Goal: Check status

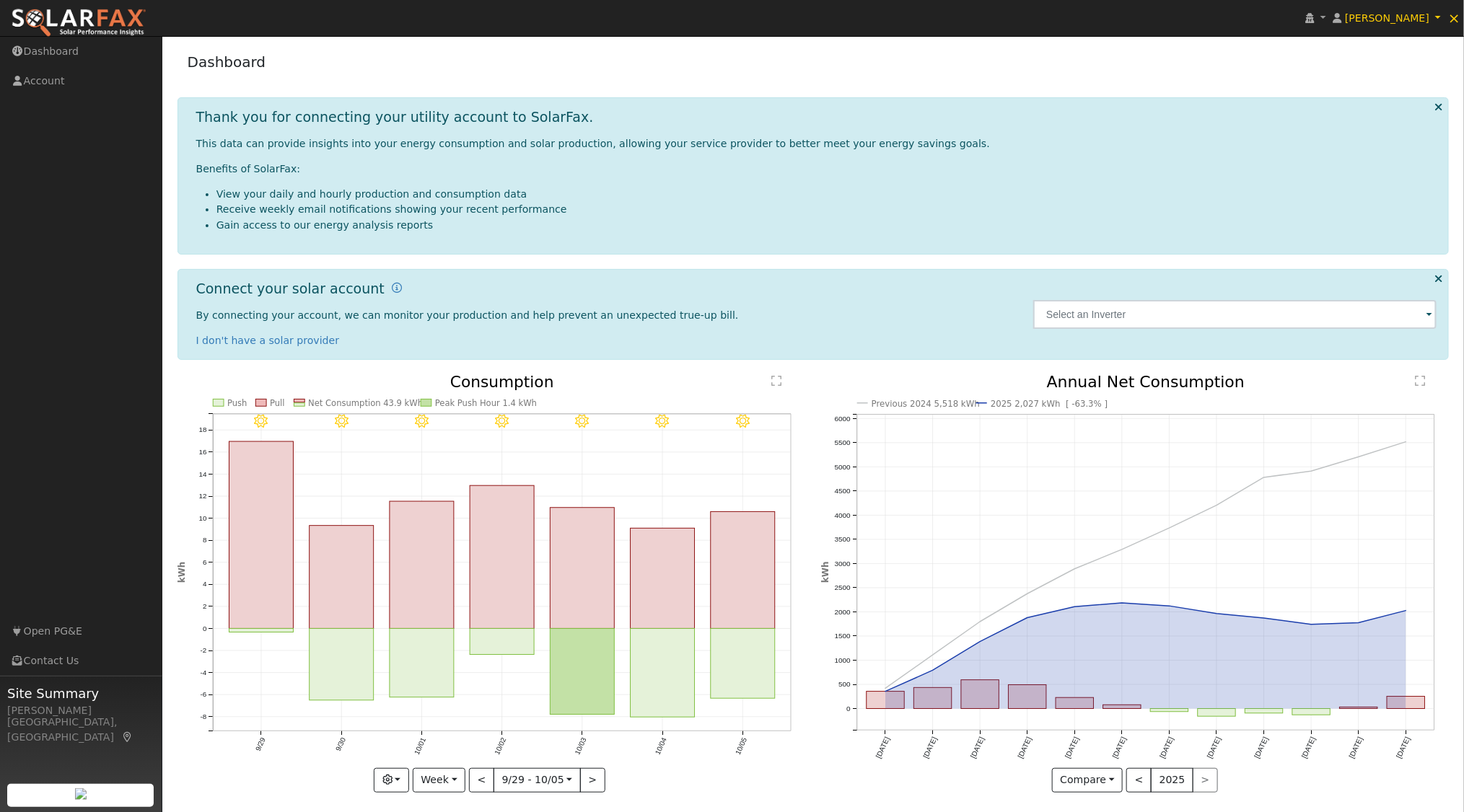
scroll to position [7, 0]
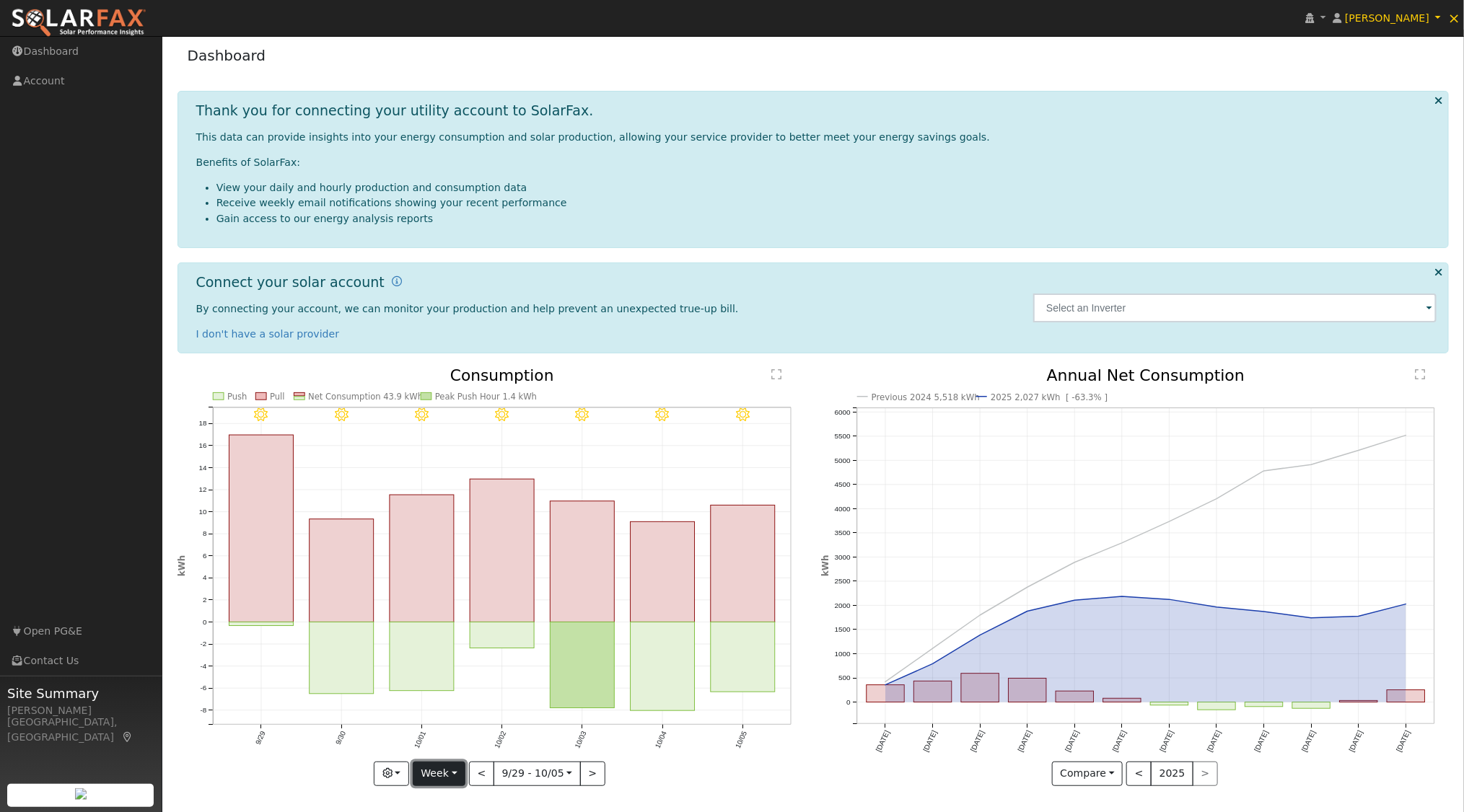
click at [462, 771] on button "Week" at bounding box center [439, 774] width 52 height 24
click at [446, 727] on link "Year" at bounding box center [463, 724] width 100 height 21
type input "[DATE]"
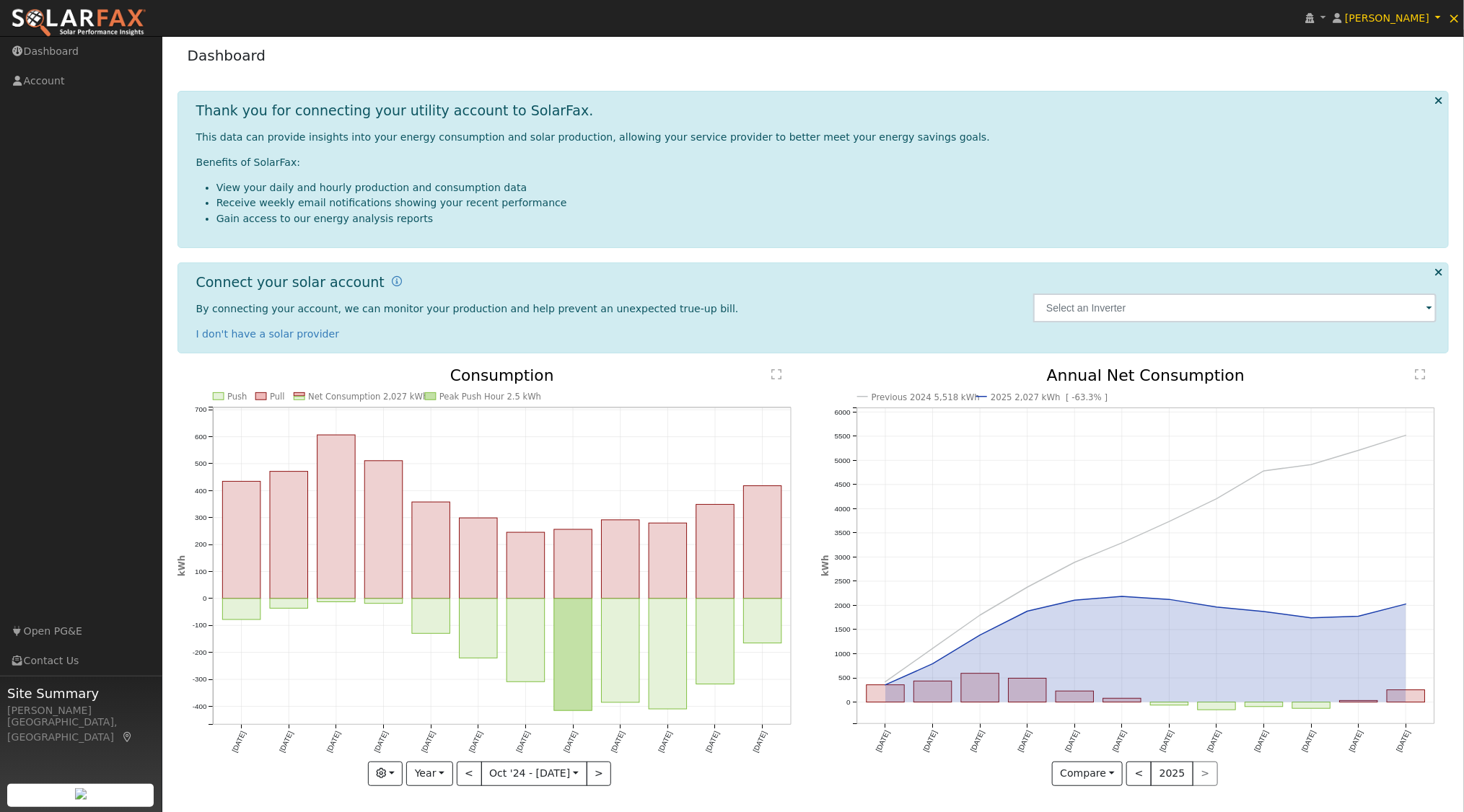
scroll to position [0, 0]
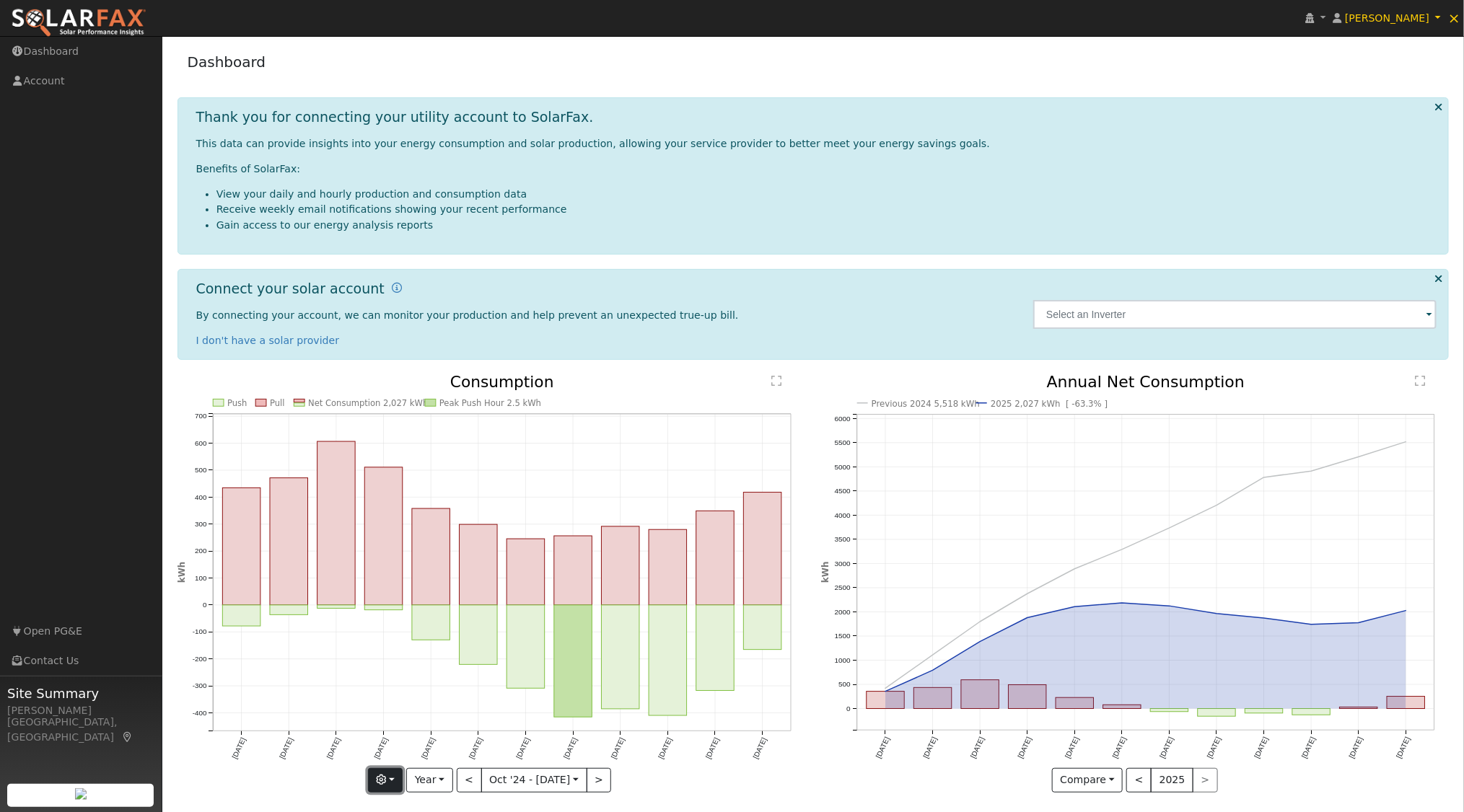
click at [403, 779] on button "button" at bounding box center [386, 780] width 36 height 24
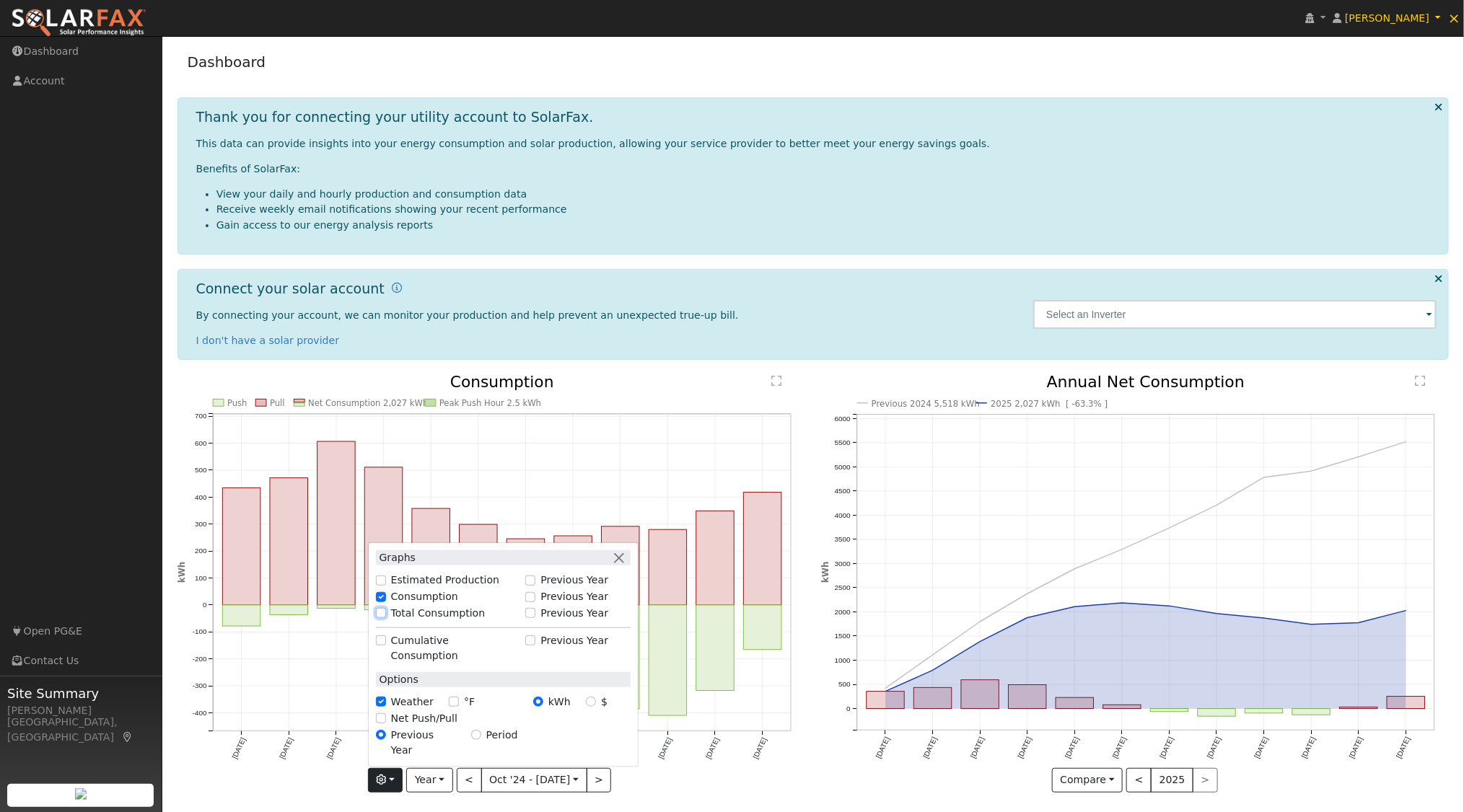
click at [386, 618] on input "Total Consumption" at bounding box center [380, 613] width 10 height 10
checkbox input "true"
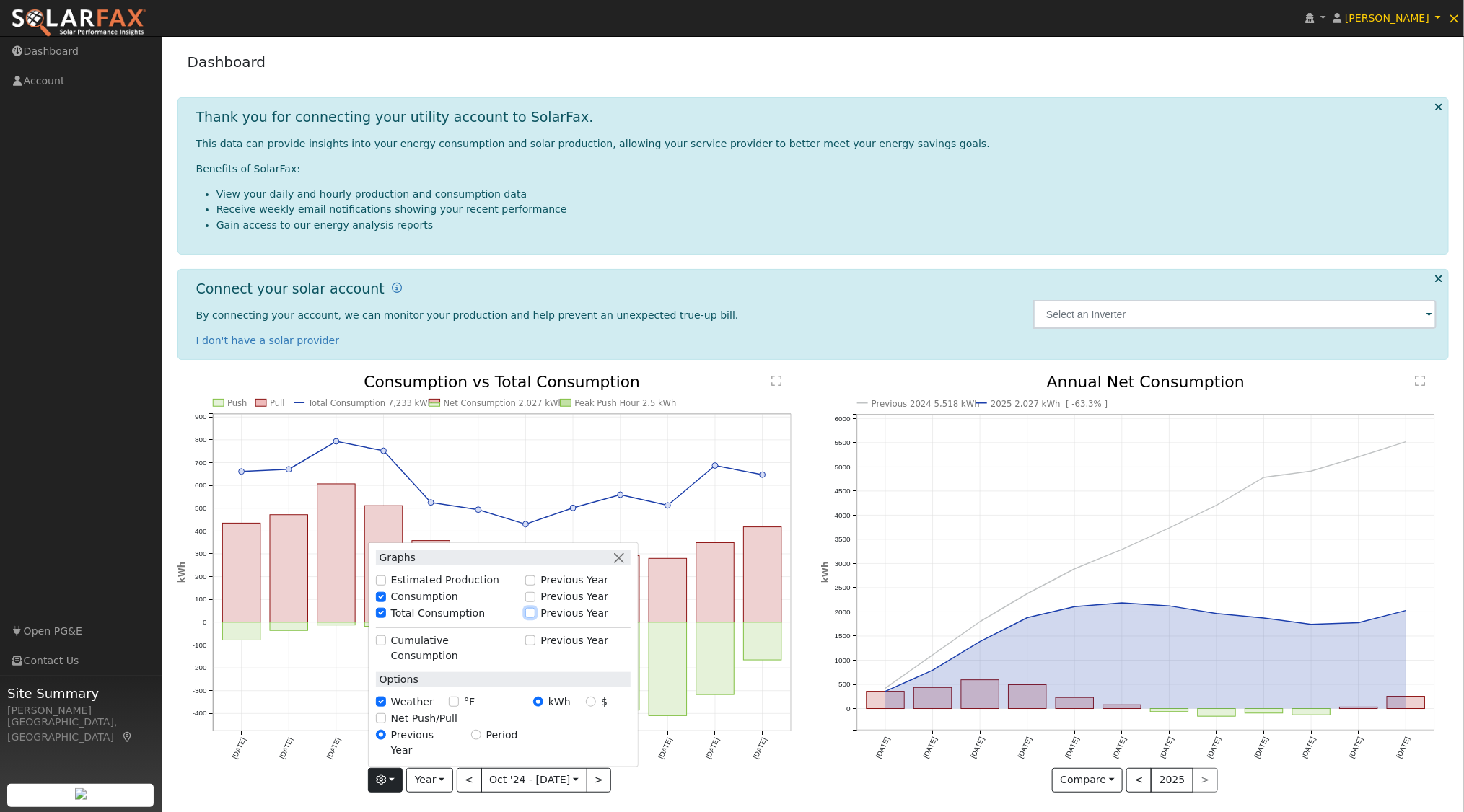
click at [536, 618] on input "Previous Year" at bounding box center [530, 613] width 10 height 10
checkbox input "true"
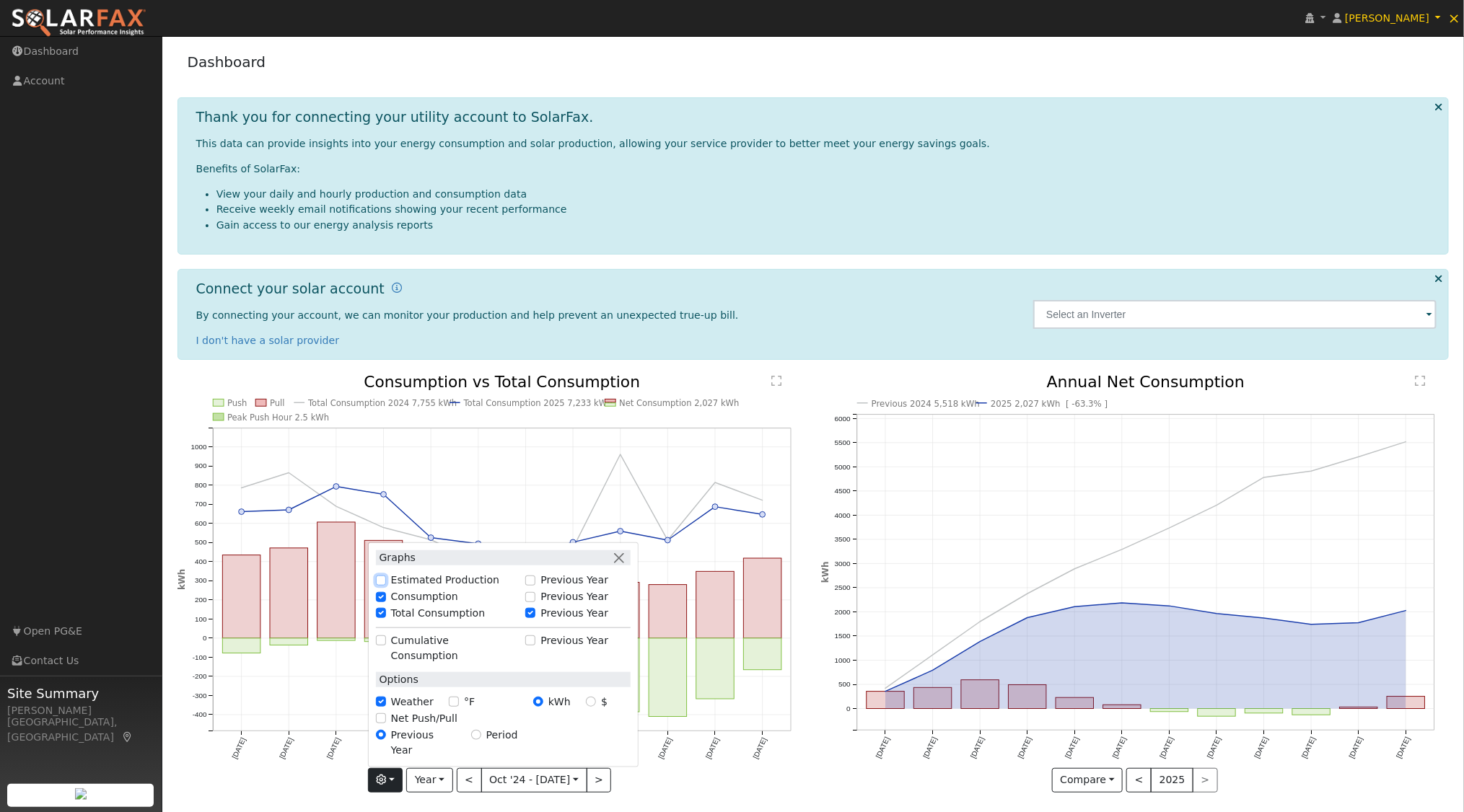
click at [385, 586] on input "Estimated Production" at bounding box center [380, 580] width 10 height 10
checkbox input "true"
click at [331, 788] on icon "Estimated Production 5,208 kWh Push Pull Total Consumption 2024 7,755 kWh Total…" at bounding box center [492, 588] width 628 height 427
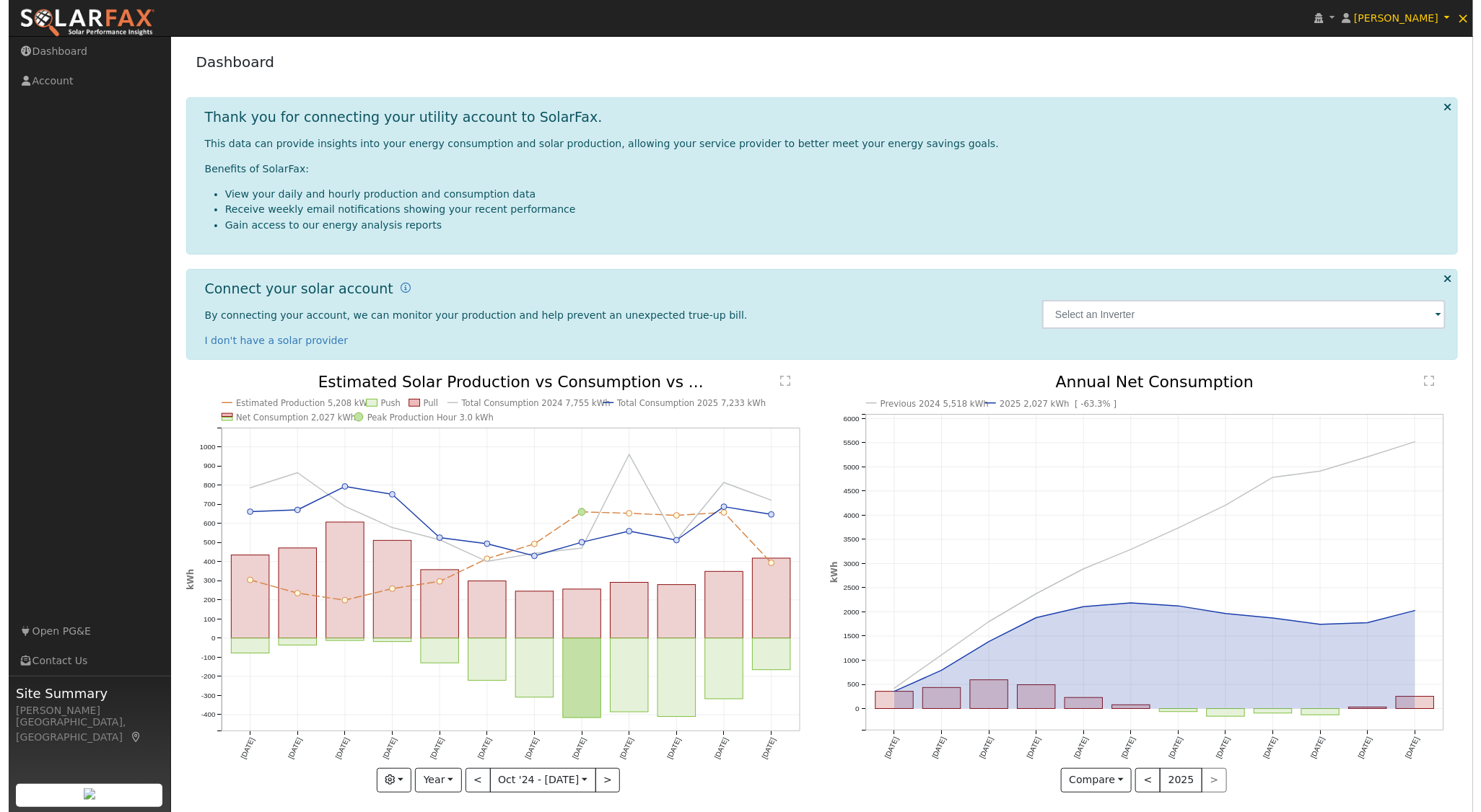
scroll to position [7, 0]
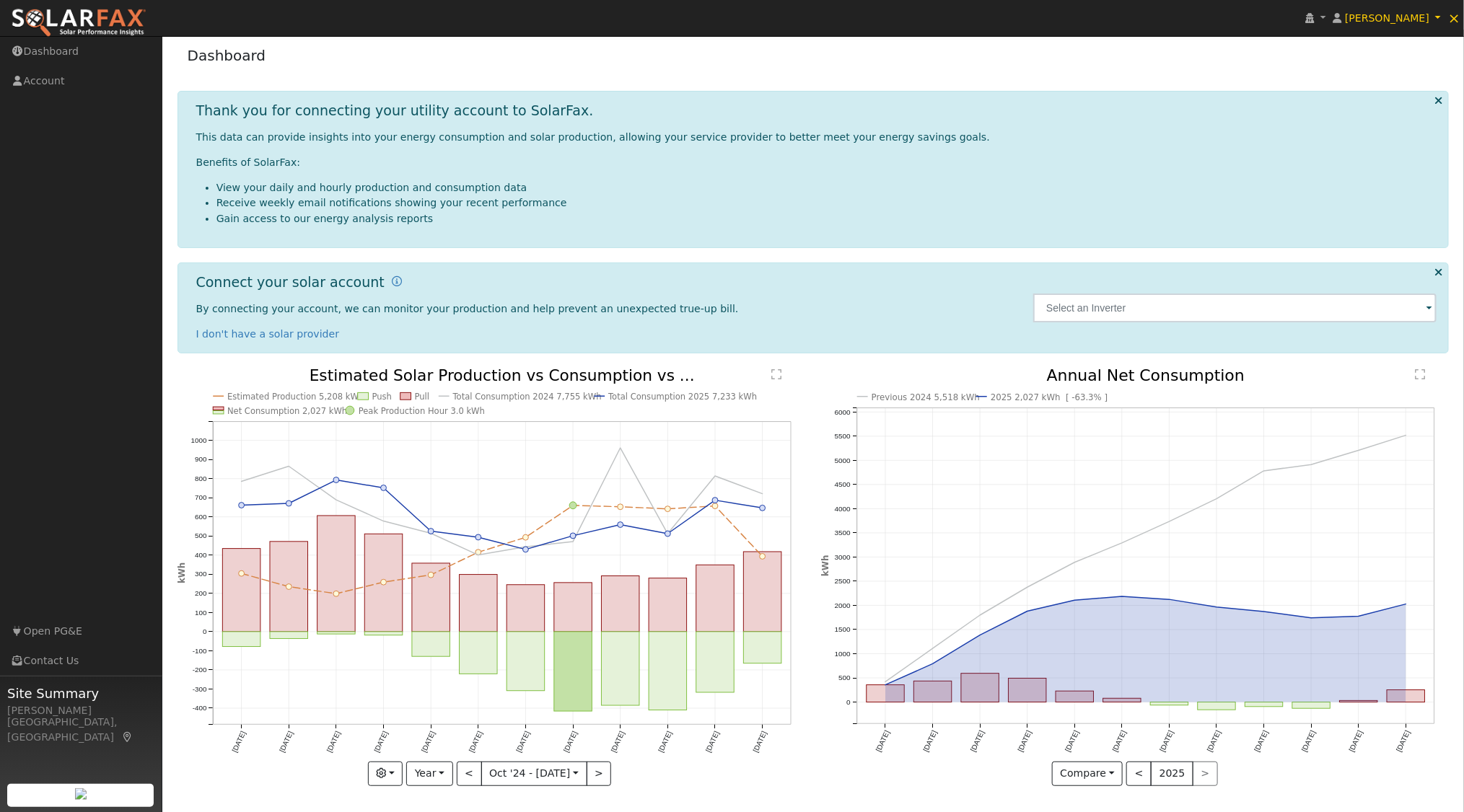
click at [777, 368] on text "" at bounding box center [777, 374] width 10 height 11
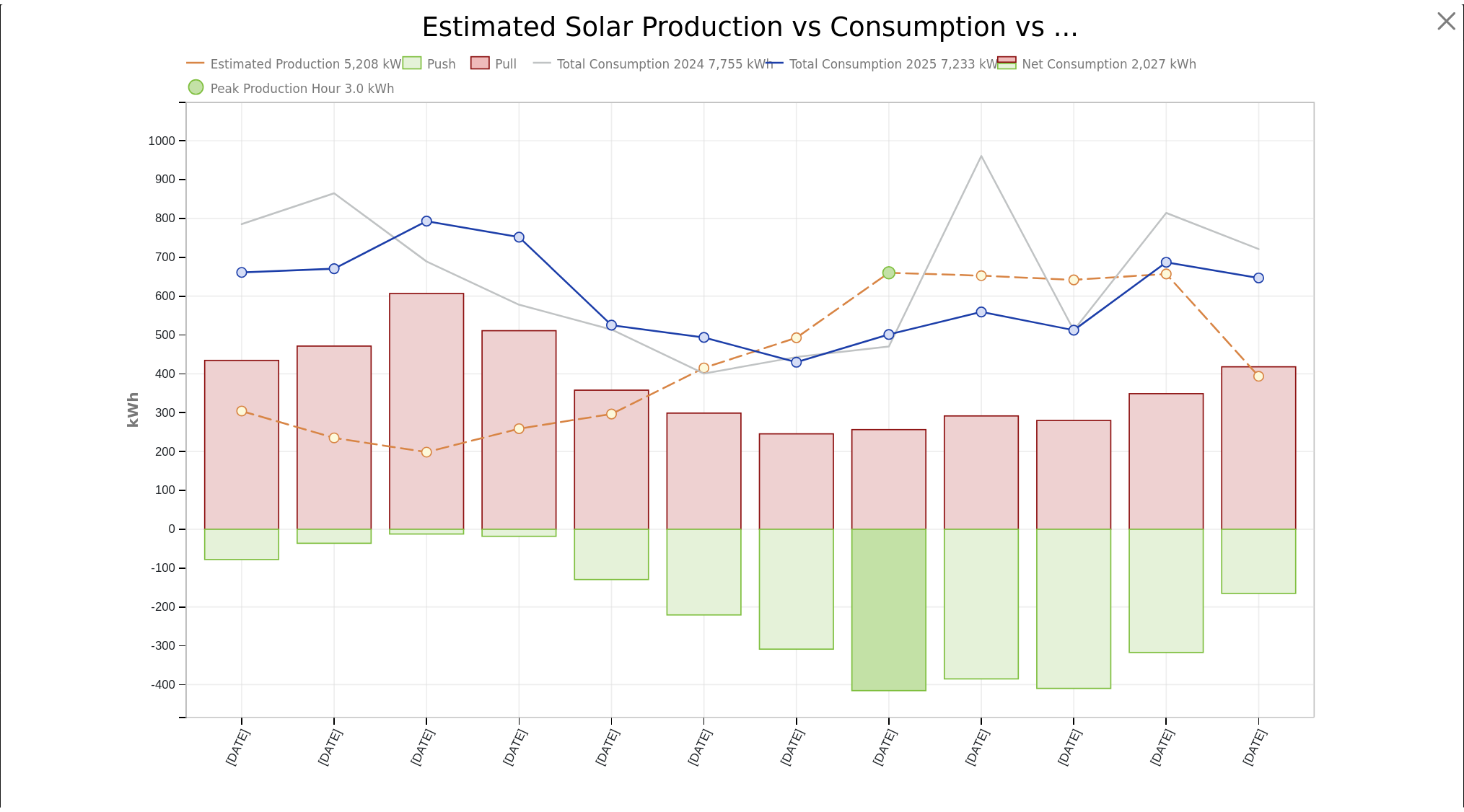
scroll to position [0, 0]
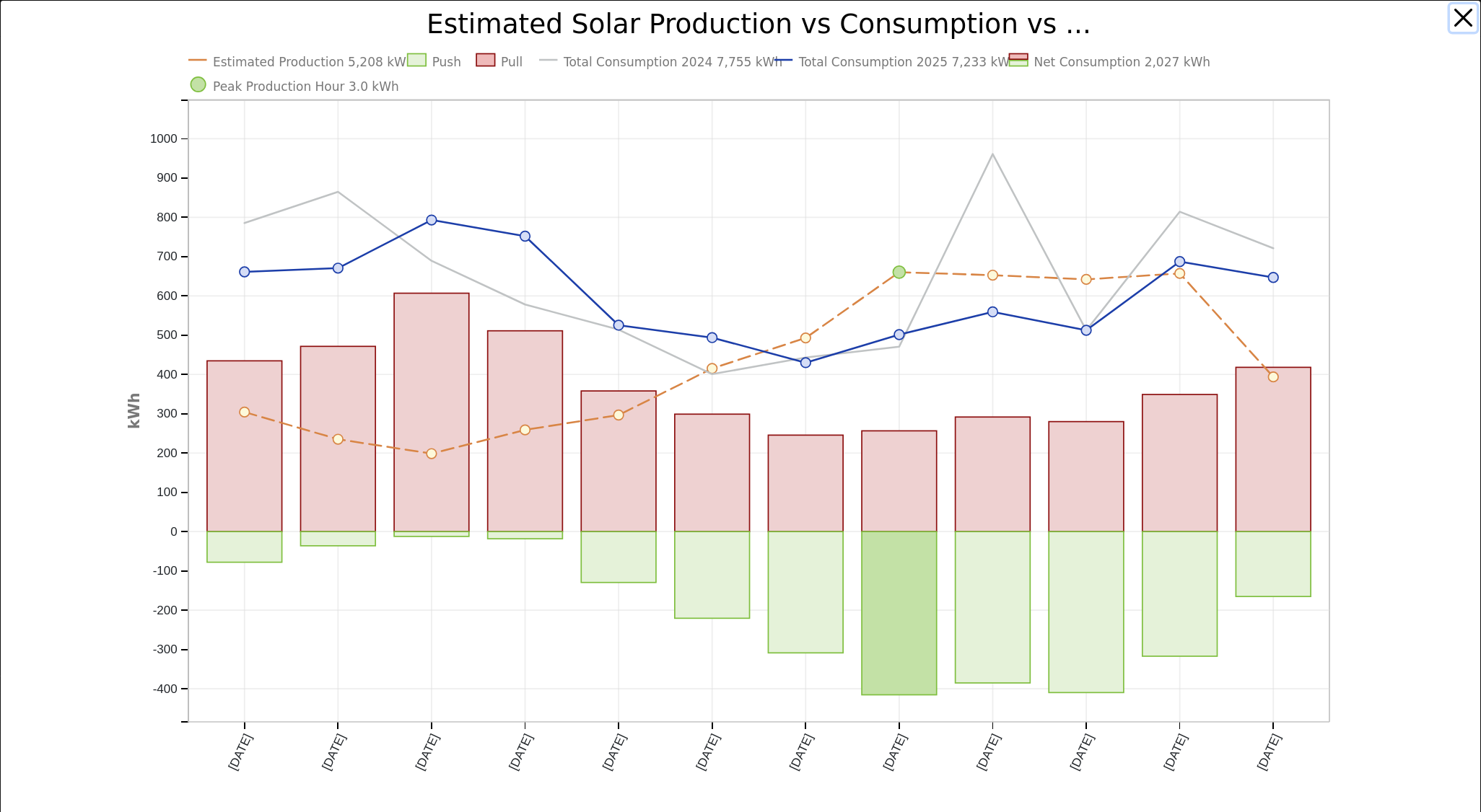
click at [1450, 27] on button "button" at bounding box center [1463, 18] width 27 height 27
